Goal: Information Seeking & Learning: Understand process/instructions

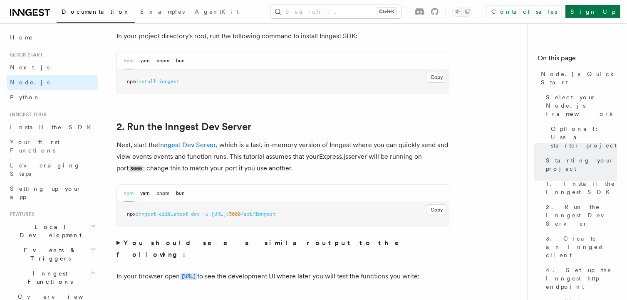
scroll to position [562, 0]
click at [434, 208] on button "Copy Copied" at bounding box center [437, 209] width 20 height 11
click at [162, 193] on button "pnpm" at bounding box center [162, 193] width 13 height 17
click at [433, 212] on button "Copy Copied" at bounding box center [437, 209] width 20 height 11
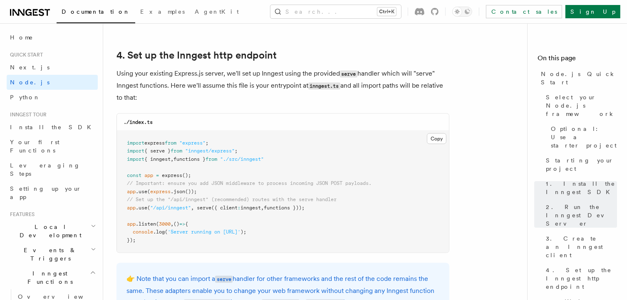
scroll to position [1253, 0]
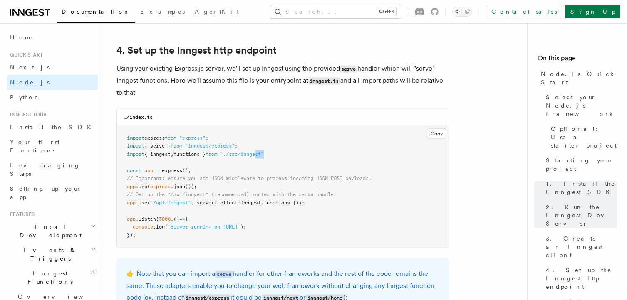
drag, startPoint x: 280, startPoint y: 153, endPoint x: 268, endPoint y: 154, distance: 11.7
click at [268, 154] on pre "import express from "express" ; import { serve } from "inngest/express" ; impor…" at bounding box center [283, 187] width 332 height 122
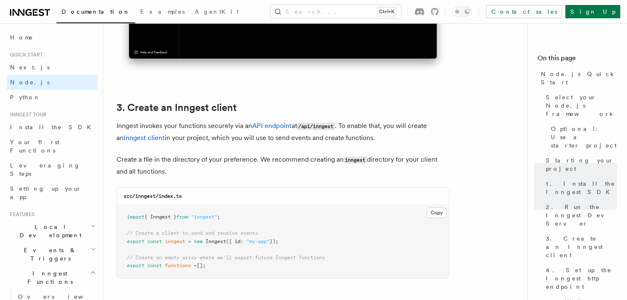
scroll to position [1124, 0]
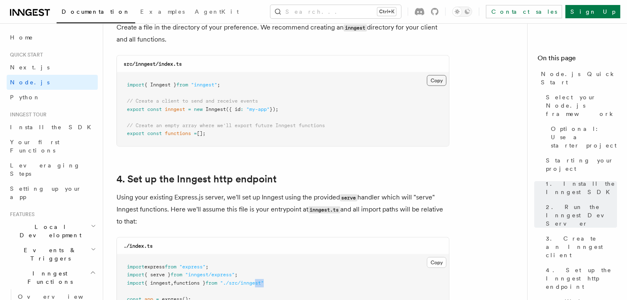
click at [433, 80] on button "Copy Copied" at bounding box center [437, 80] width 20 height 11
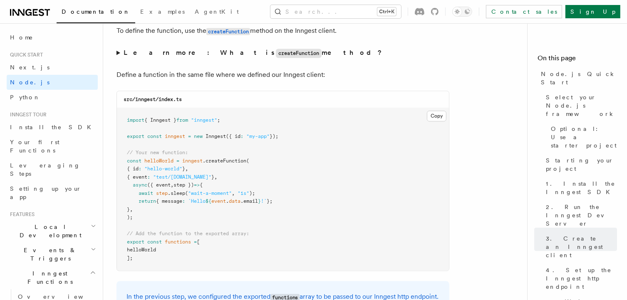
scroll to position [1621, 0]
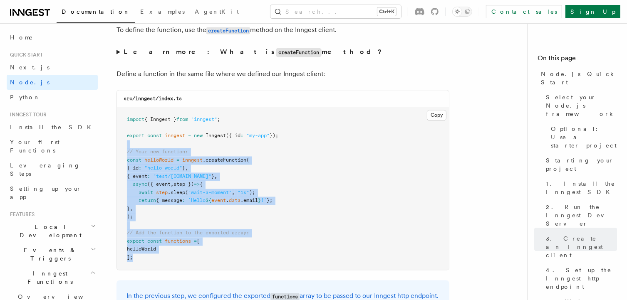
drag, startPoint x: 134, startPoint y: 263, endPoint x: 113, endPoint y: 133, distance: 131.8
copy code "export const inngest = new Inngest ({ id : "my-app" }); // Your new function: c…"
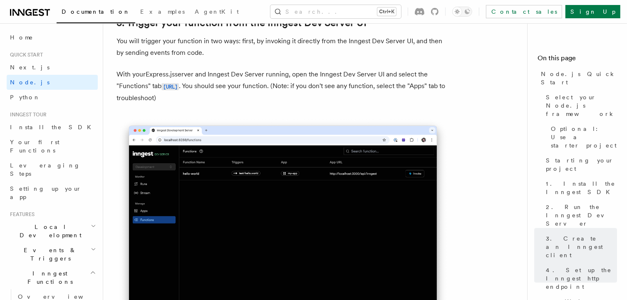
scroll to position [1996, 0]
